Goal: Use online tool/utility: Utilize a website feature to perform a specific function

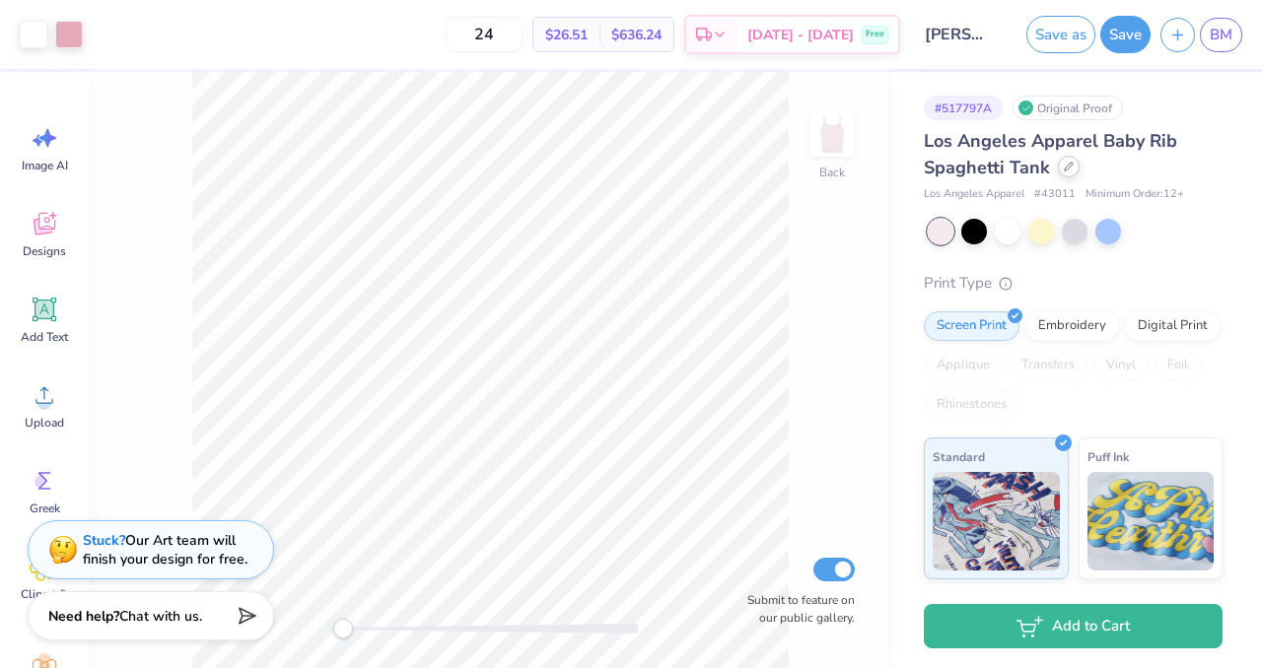
click at [1064, 169] on icon at bounding box center [1069, 167] width 10 height 10
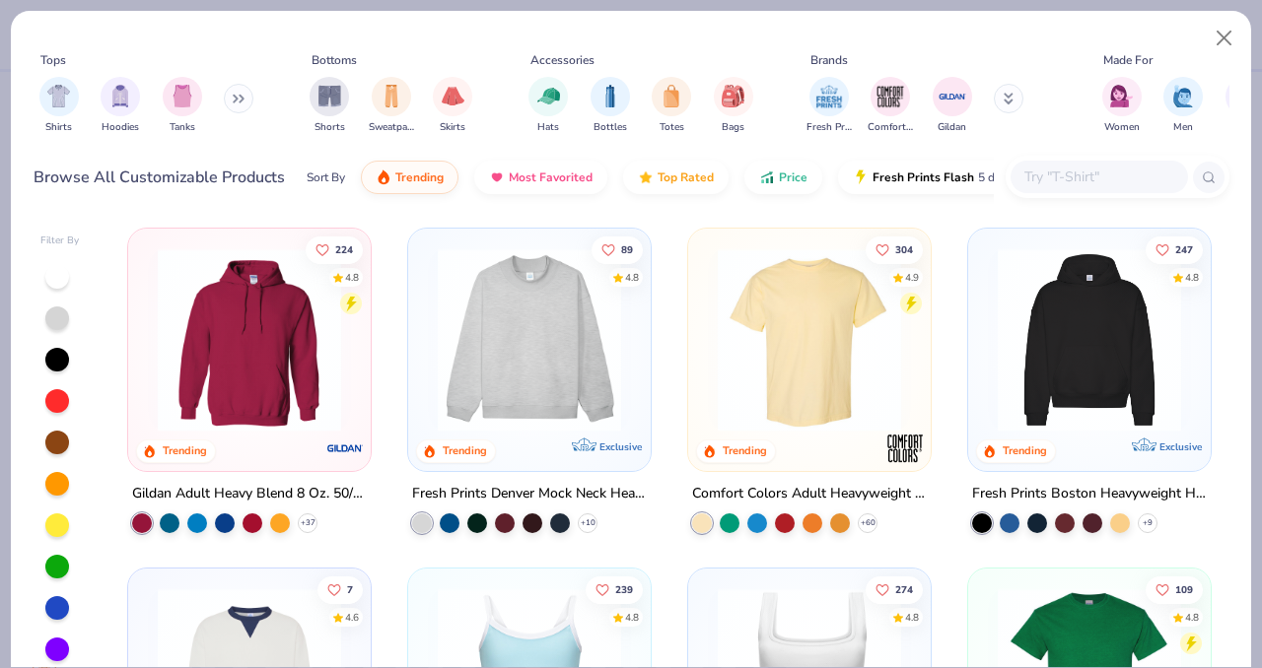
click at [1053, 176] on input "text" at bounding box center [1098, 177] width 152 height 23
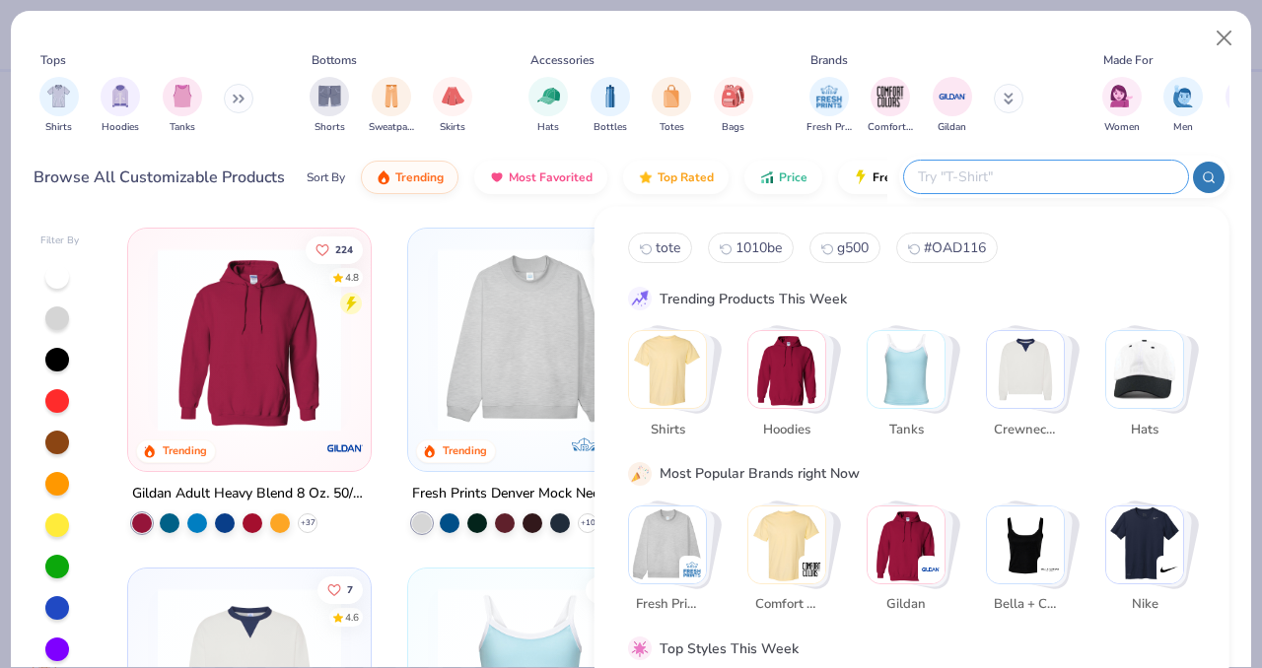
click at [730, 254] on button "1010be" at bounding box center [751, 248] width 86 height 31
type input "1010be"
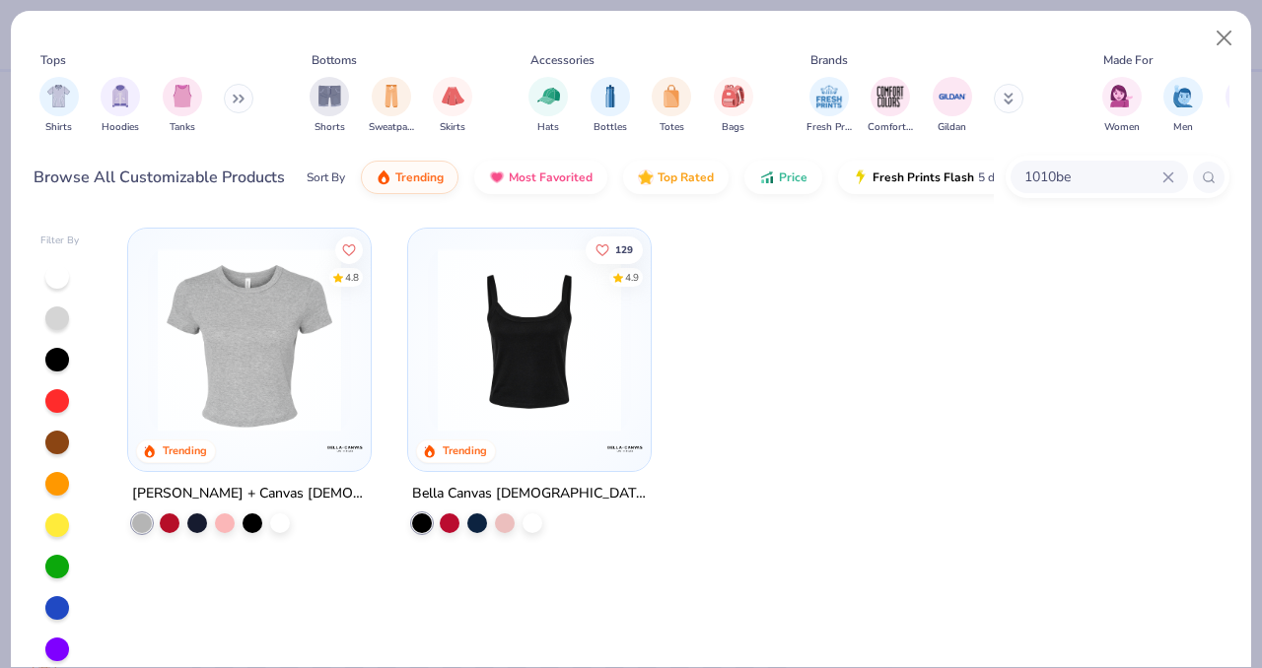
click at [244, 333] on img at bounding box center [249, 339] width 203 height 183
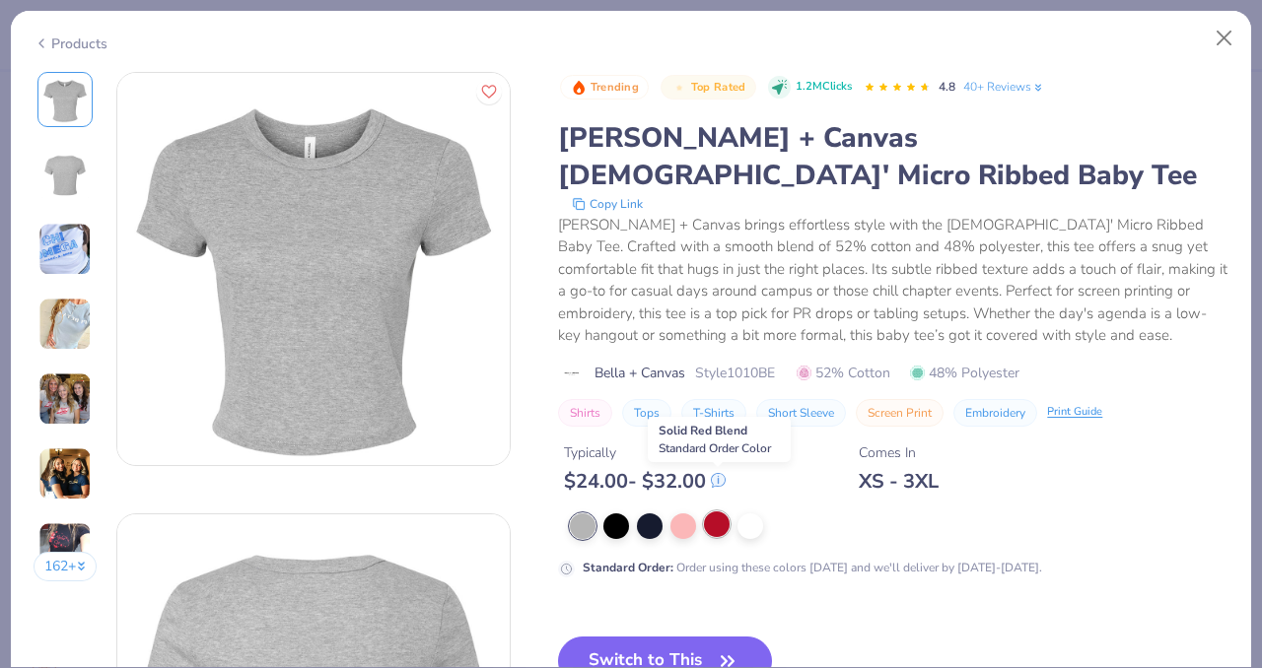
click at [723, 512] on div at bounding box center [717, 525] width 26 height 26
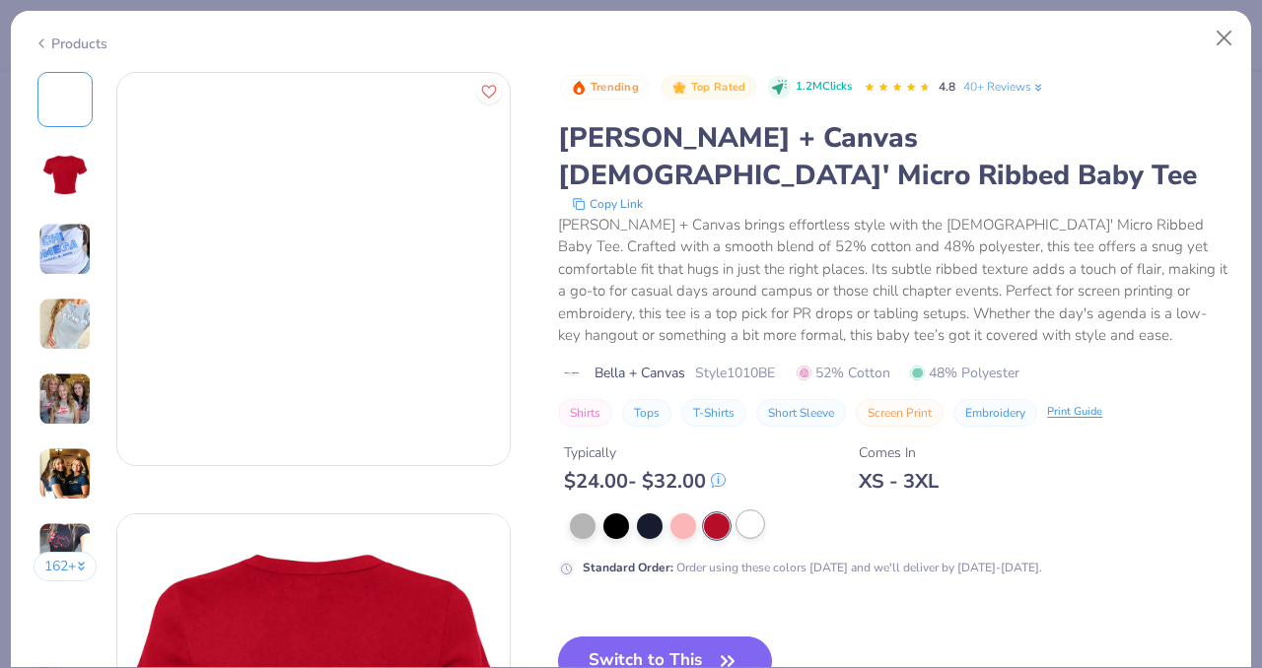
click at [742, 512] on div at bounding box center [750, 525] width 26 height 26
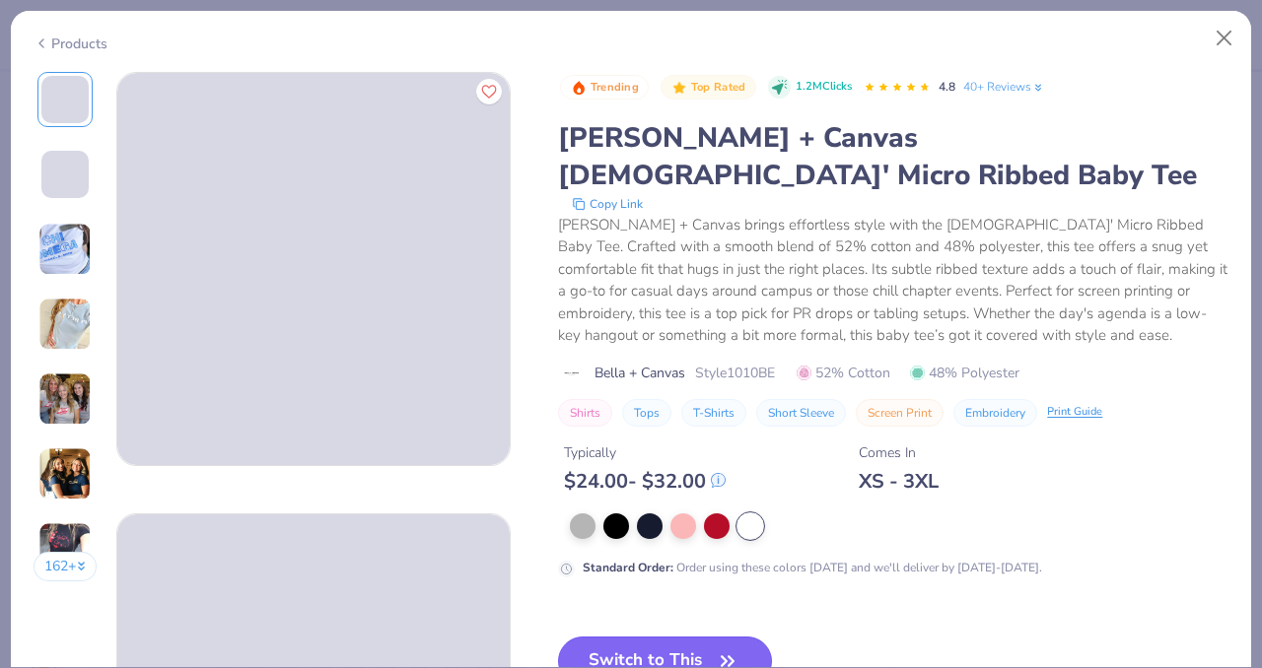
click at [695, 637] on button "Switch to This" at bounding box center [665, 661] width 214 height 49
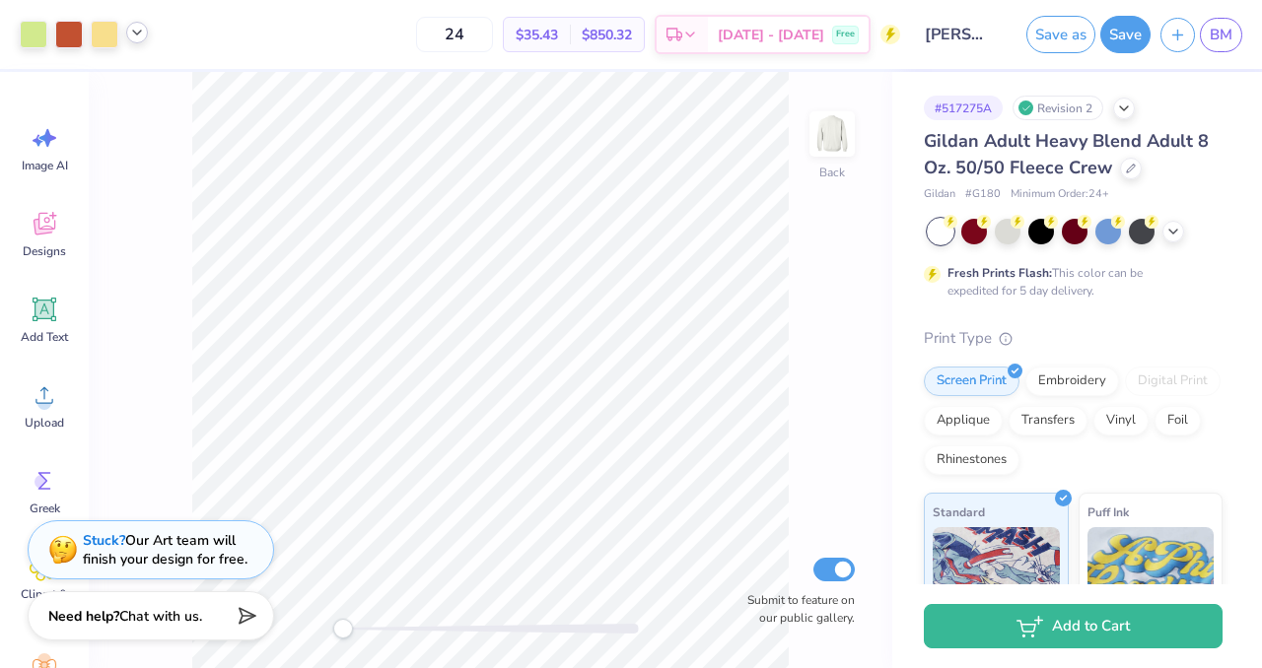
click at [130, 30] on icon at bounding box center [137, 33] width 16 height 16
click at [75, 35] on div at bounding box center [69, 33] width 28 height 28
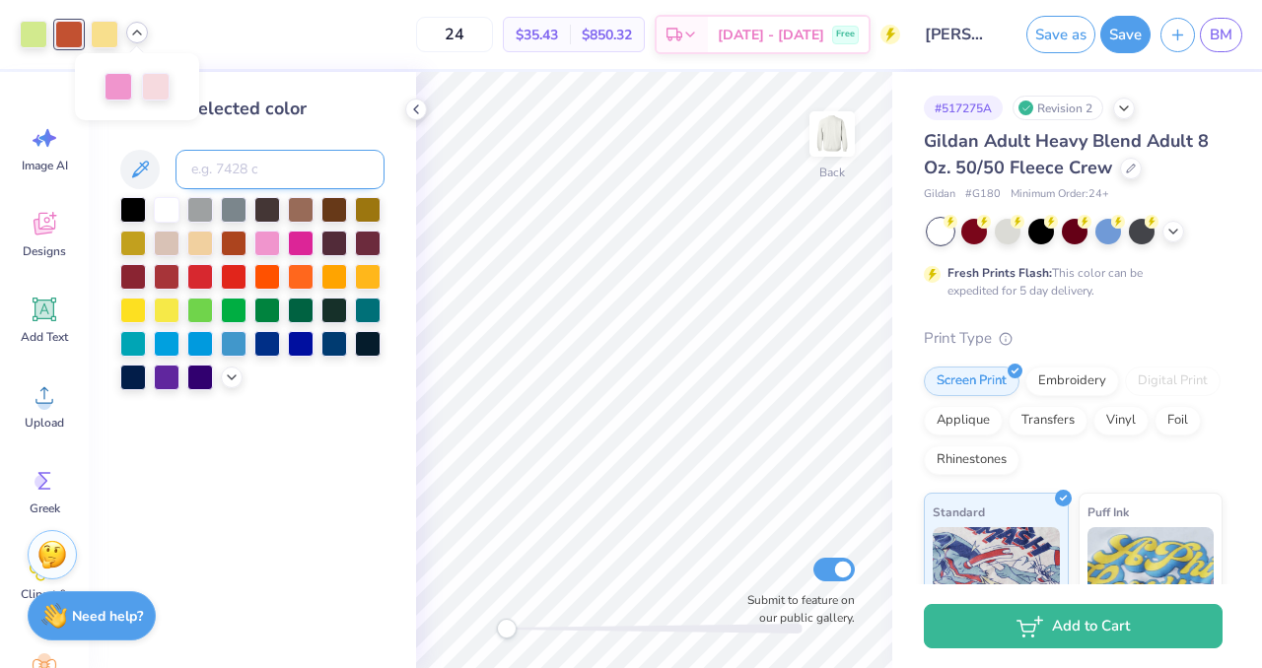
click at [233, 181] on input at bounding box center [279, 169] width 209 height 39
type input "1205"
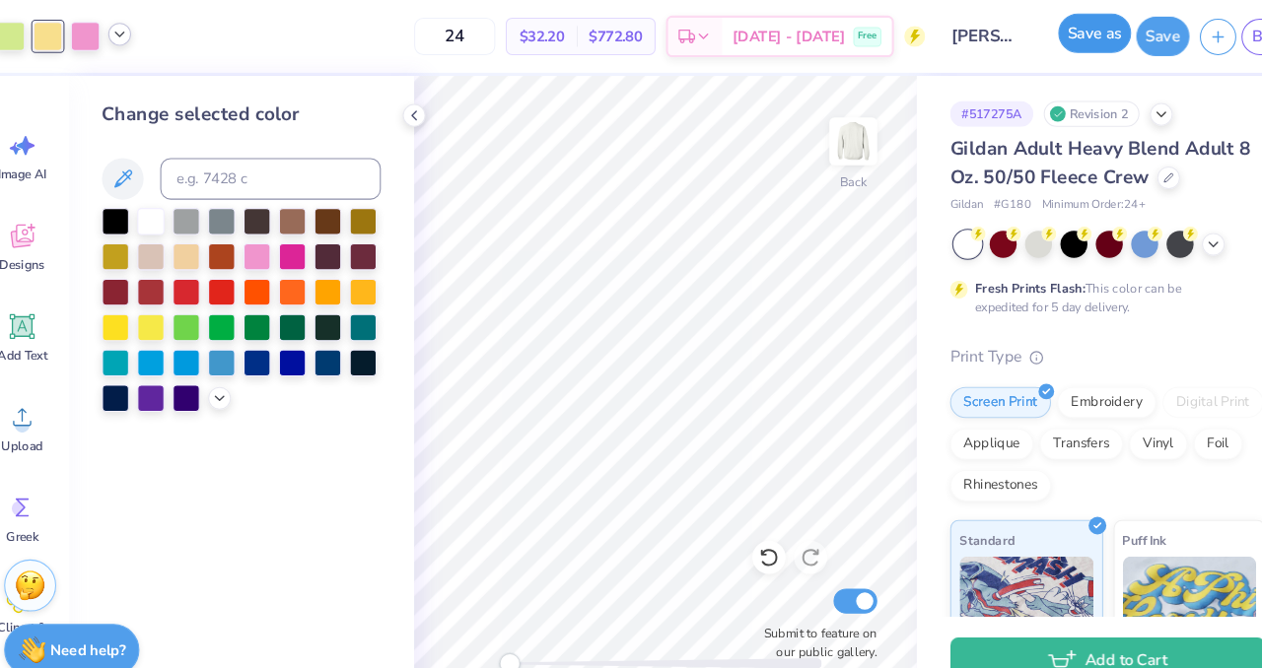
click at [1048, 36] on button "Save as" at bounding box center [1060, 31] width 69 height 37
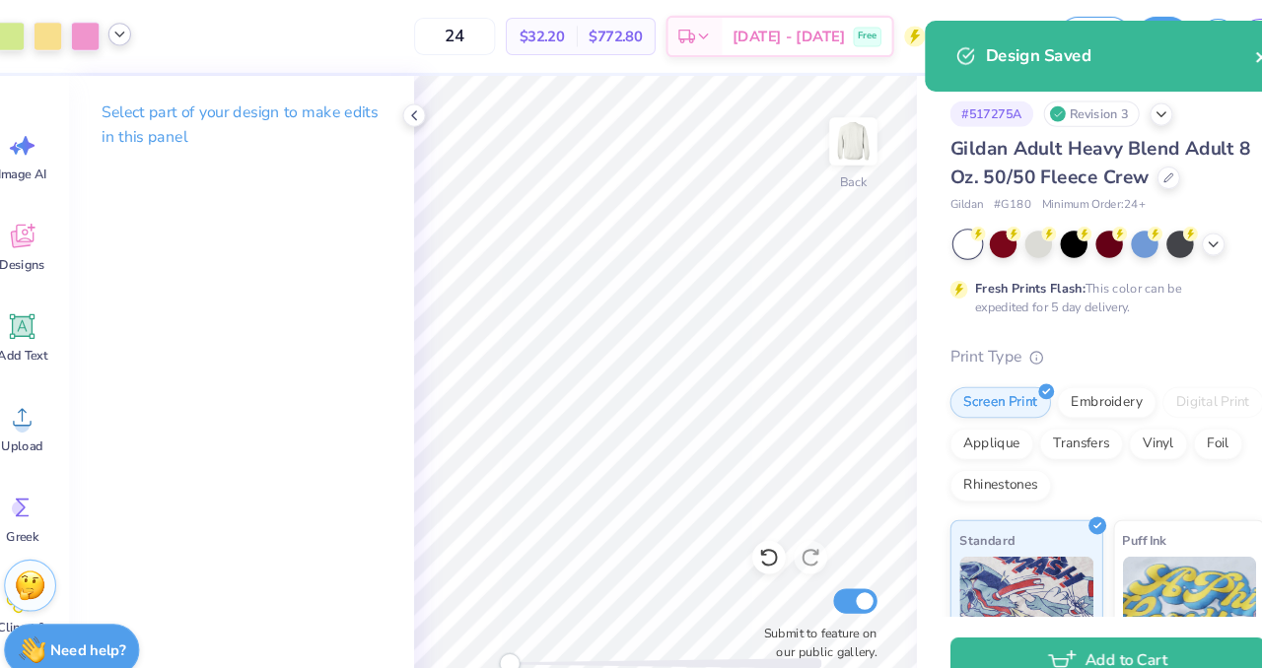
click at [1212, 53] on icon "close" at bounding box center [1219, 54] width 14 height 16
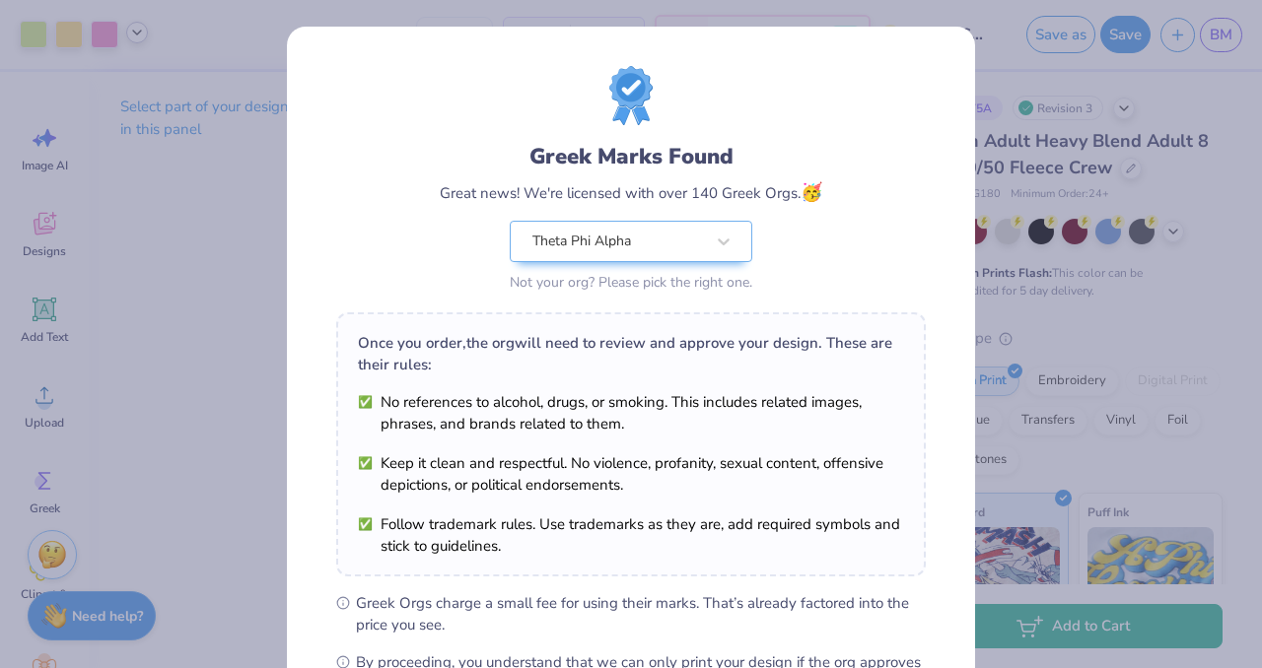
scroll to position [254, 0]
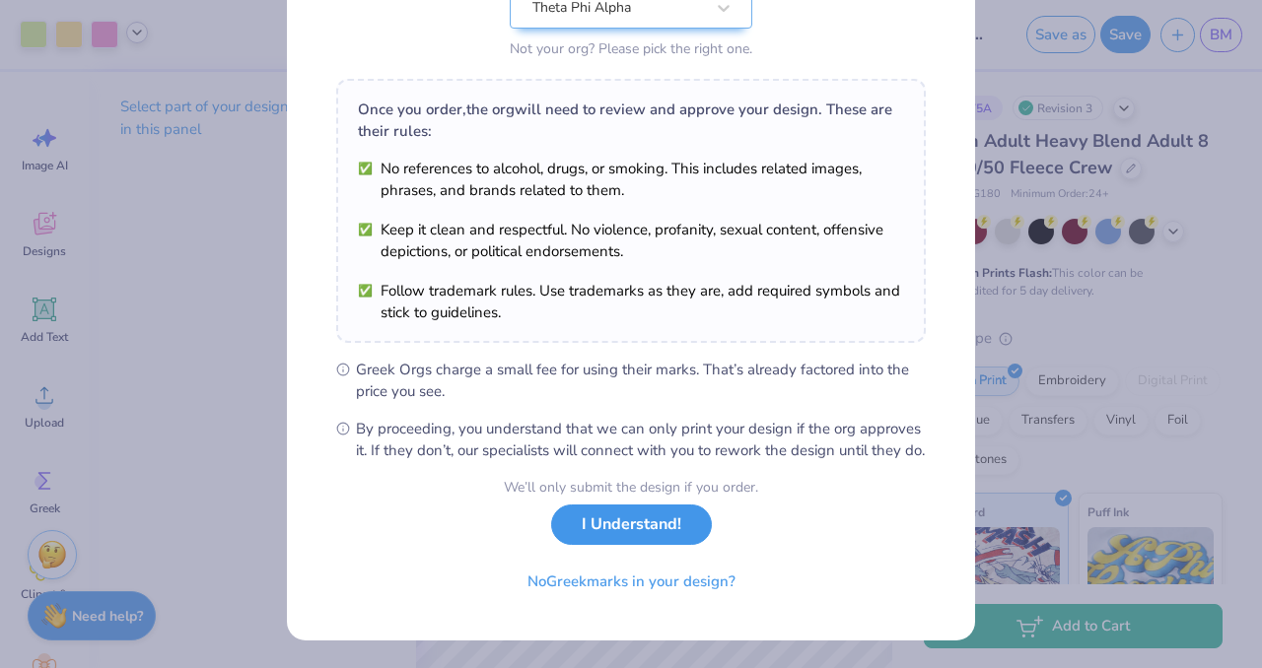
click at [610, 526] on button "I Understand!" at bounding box center [631, 525] width 161 height 40
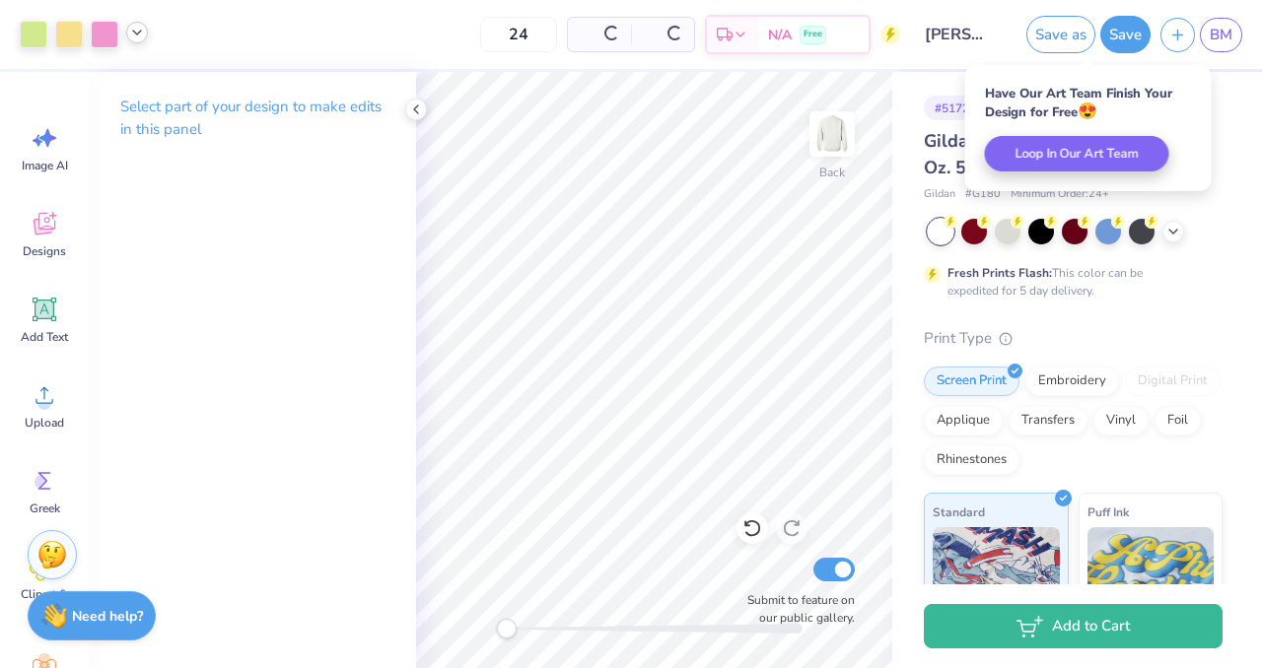
scroll to position [0, 0]
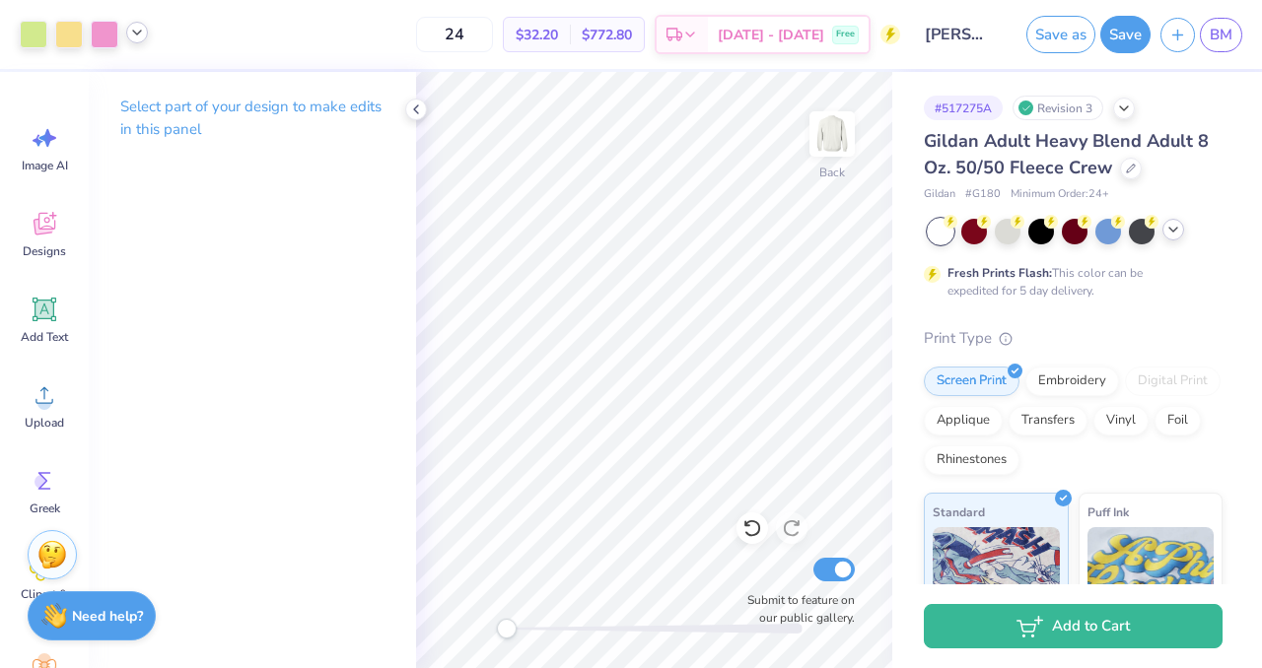
click at [1171, 233] on icon at bounding box center [1173, 230] width 16 height 16
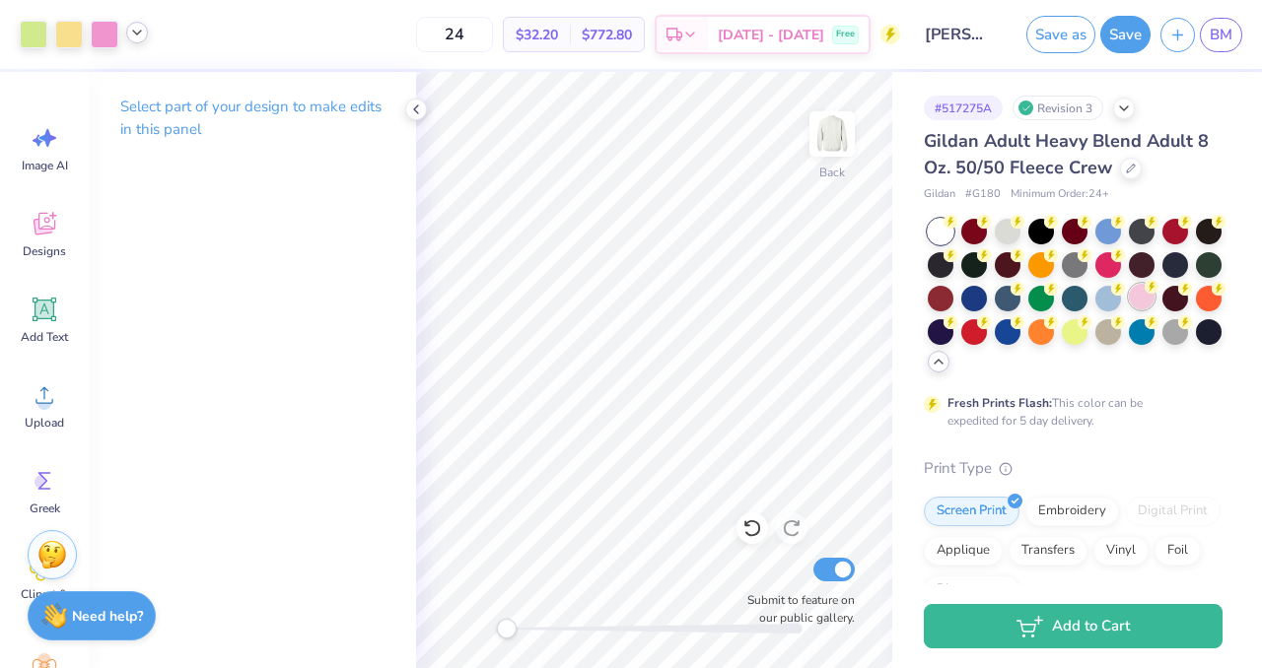
click at [1140, 296] on div at bounding box center [1142, 297] width 26 height 26
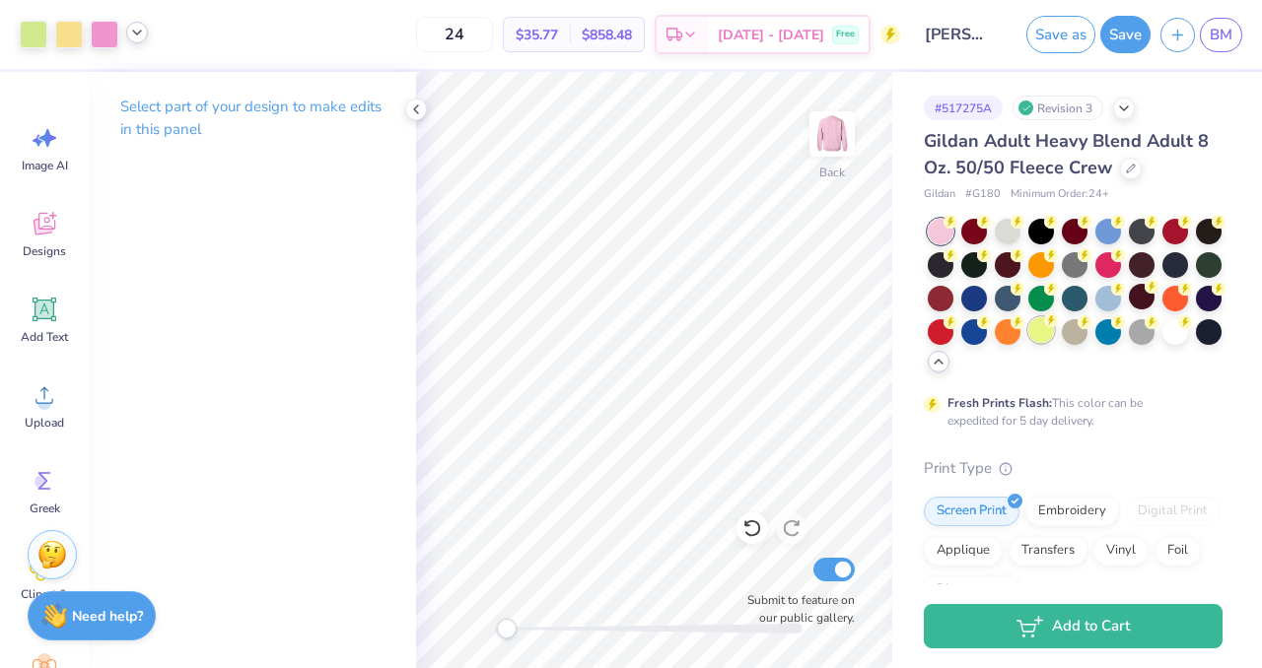
click at [1049, 324] on circle at bounding box center [1051, 320] width 14 height 14
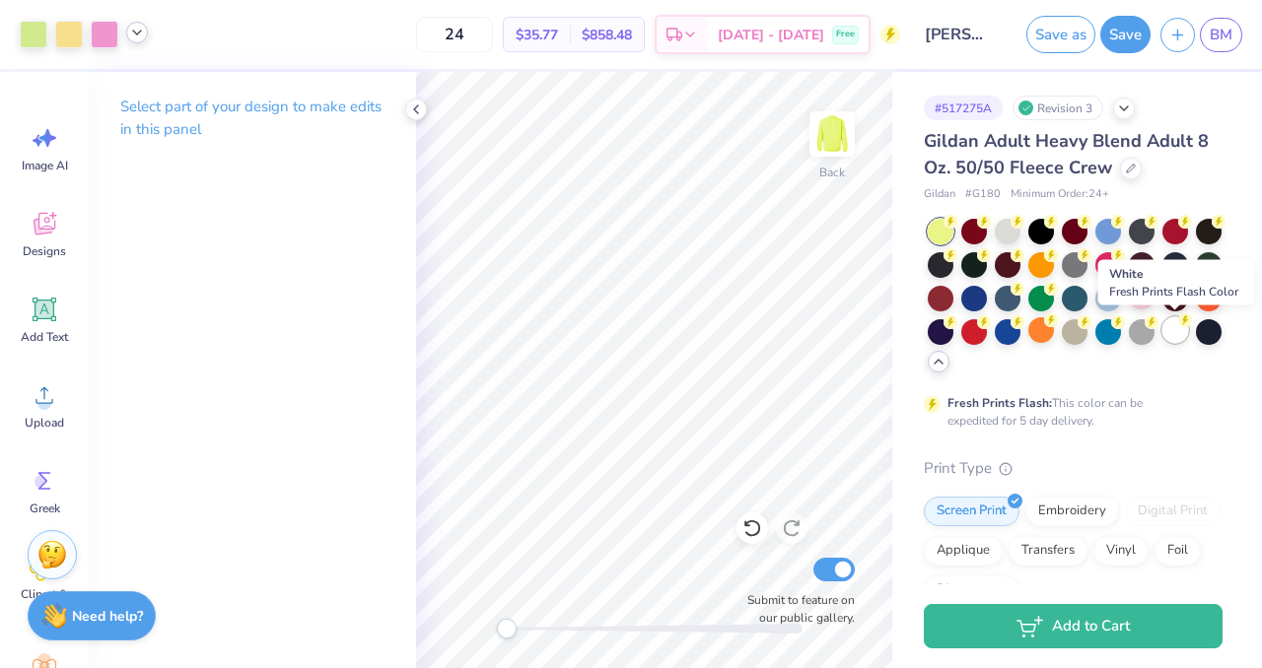
click at [1177, 326] on div at bounding box center [1175, 330] width 26 height 26
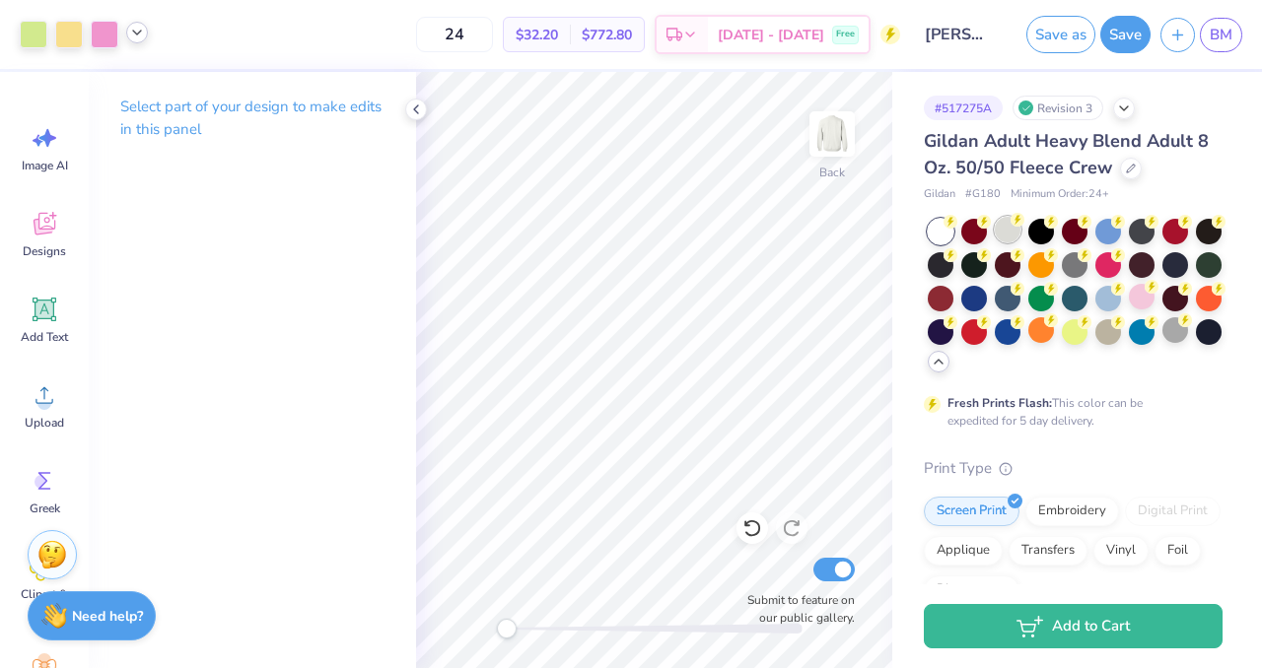
click at [1006, 233] on div at bounding box center [1008, 230] width 26 height 26
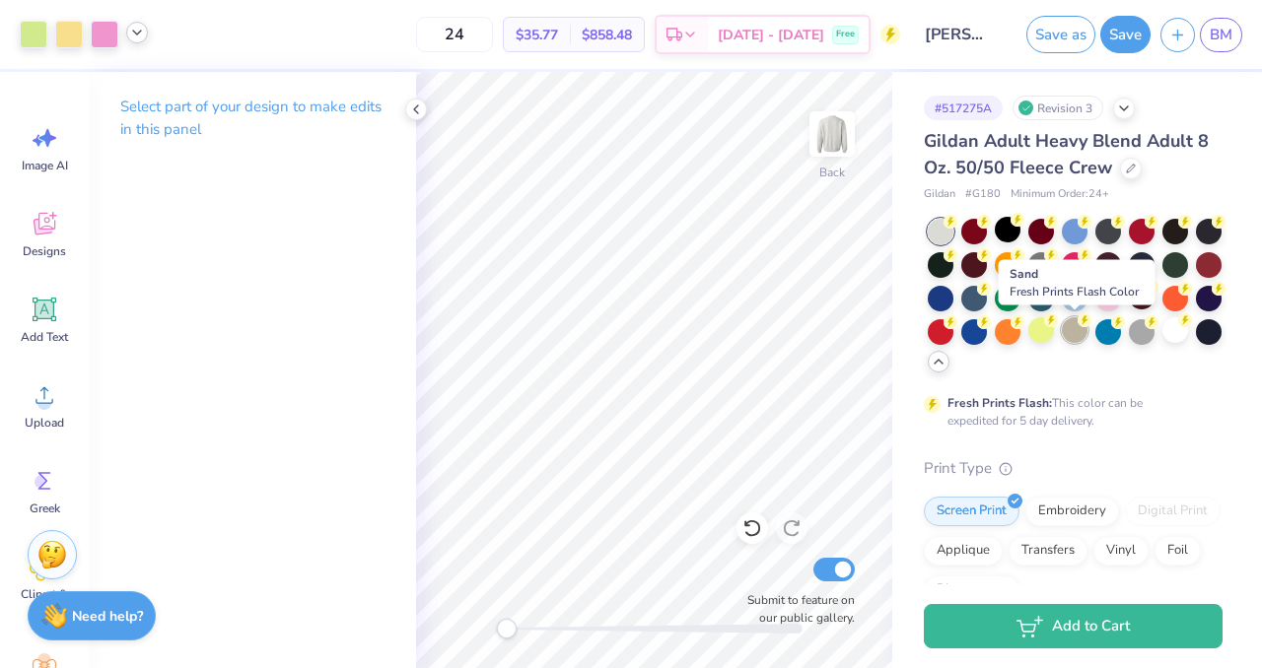
click at [1082, 332] on div at bounding box center [1075, 330] width 26 height 26
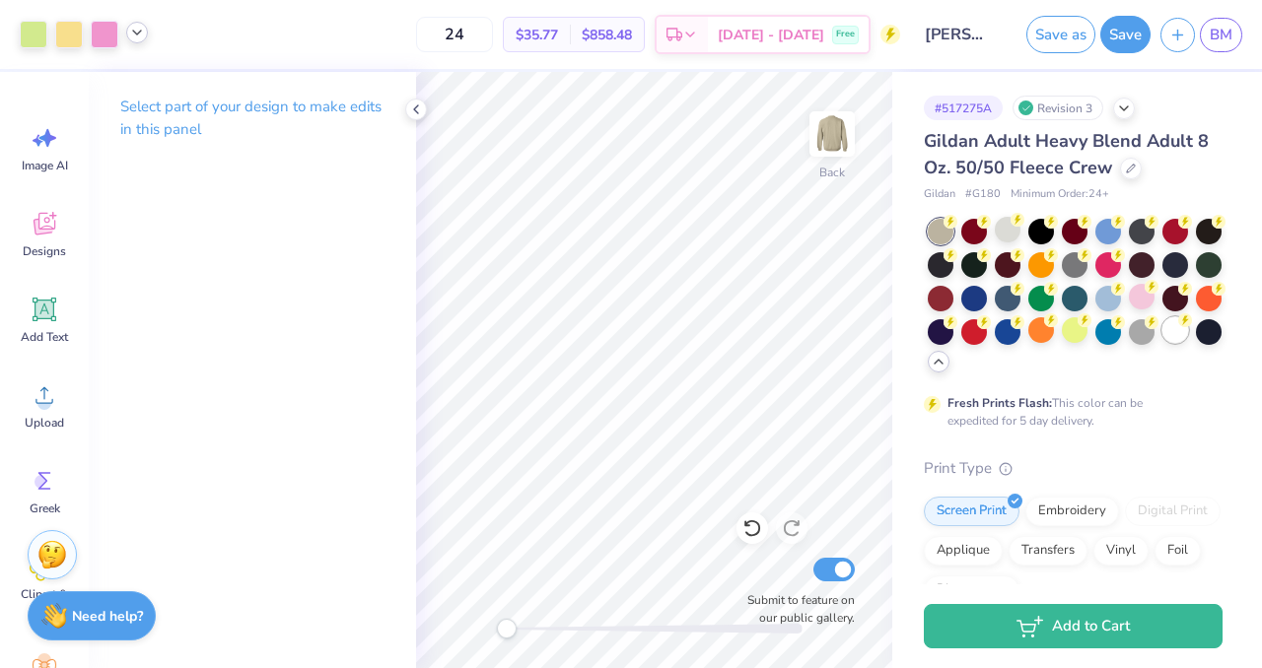
click at [1178, 332] on div at bounding box center [1175, 330] width 26 height 26
click at [1205, 35] on link "BM" at bounding box center [1221, 35] width 42 height 35
